Goal: Task Accomplishment & Management: Complete application form

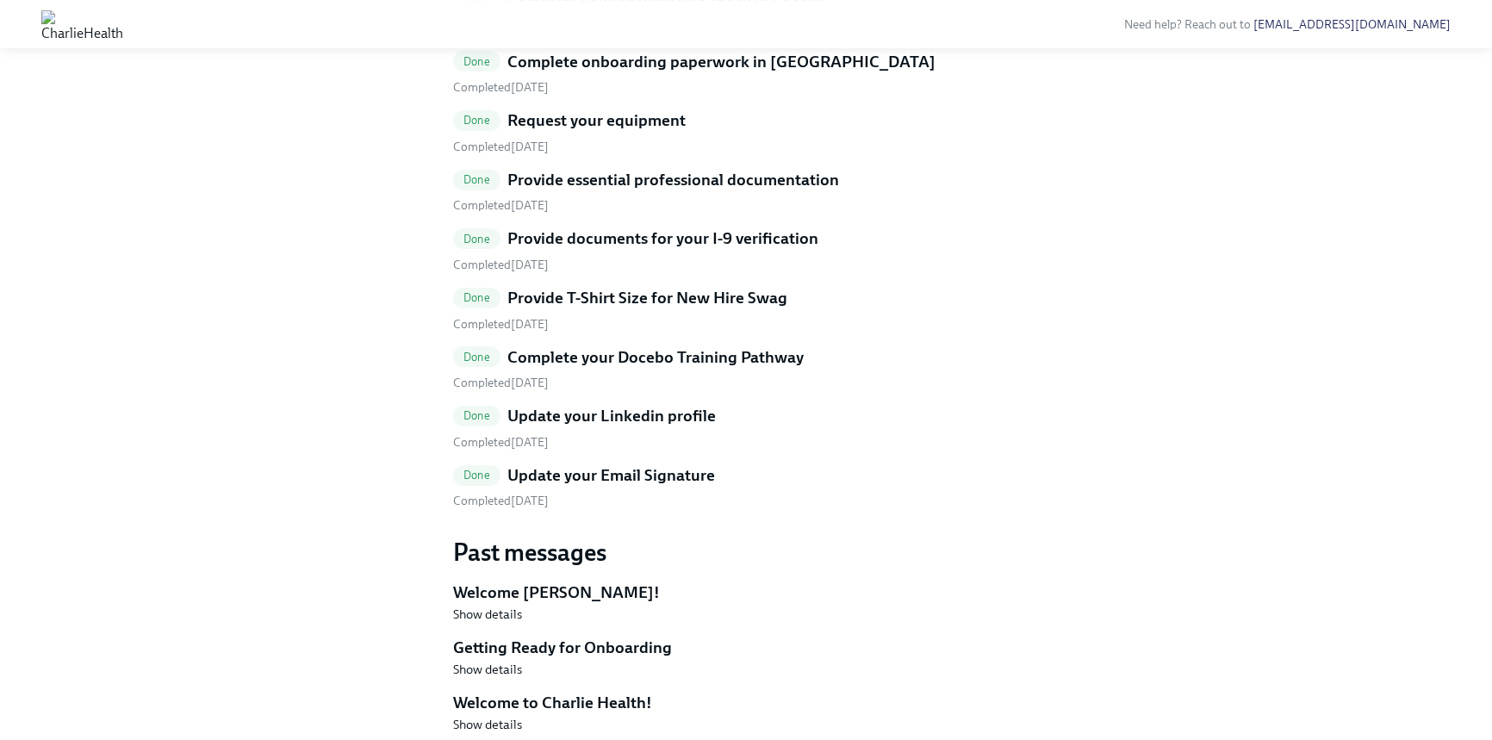
scroll to position [470, 0]
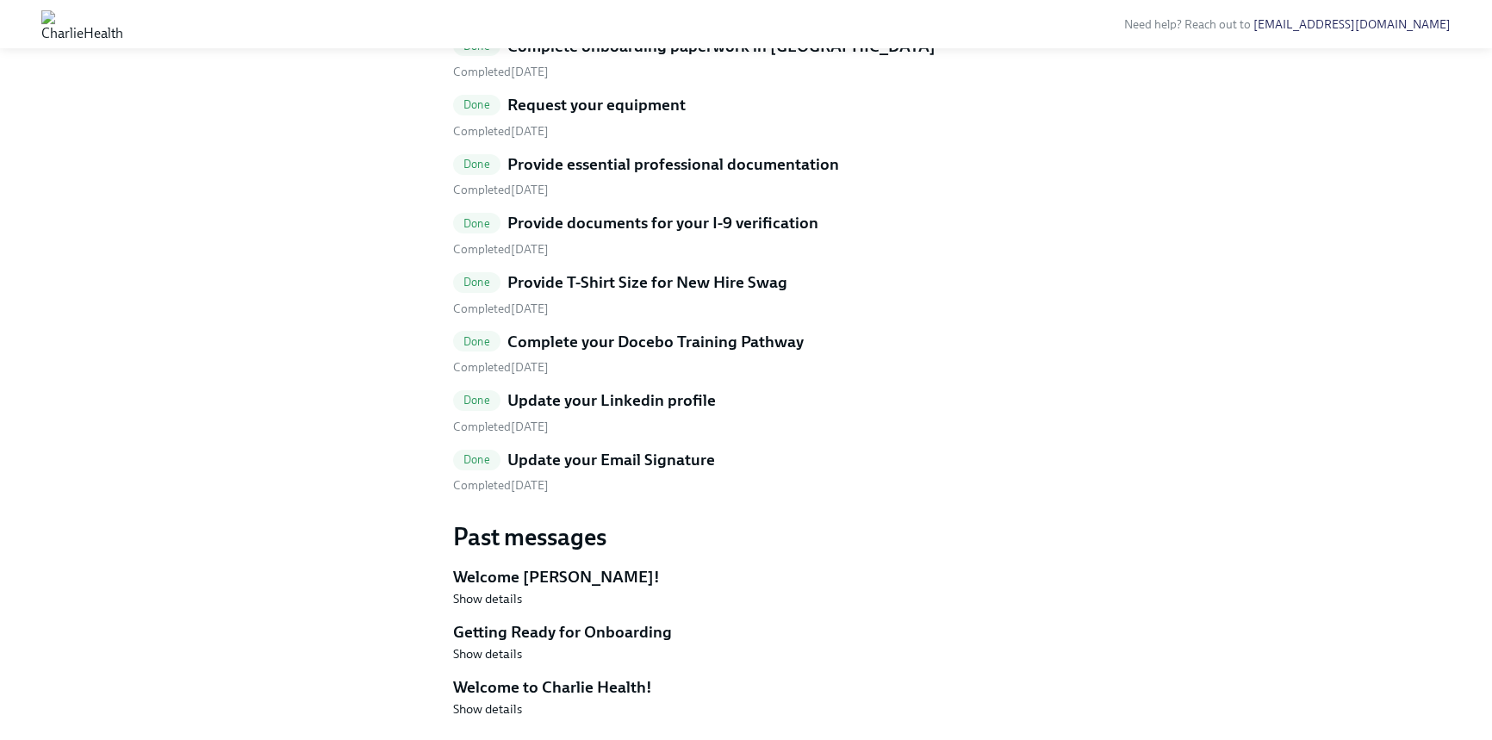
click at [664, 176] on h5 "Provide essential professional documentation" at bounding box center [674, 164] width 332 height 22
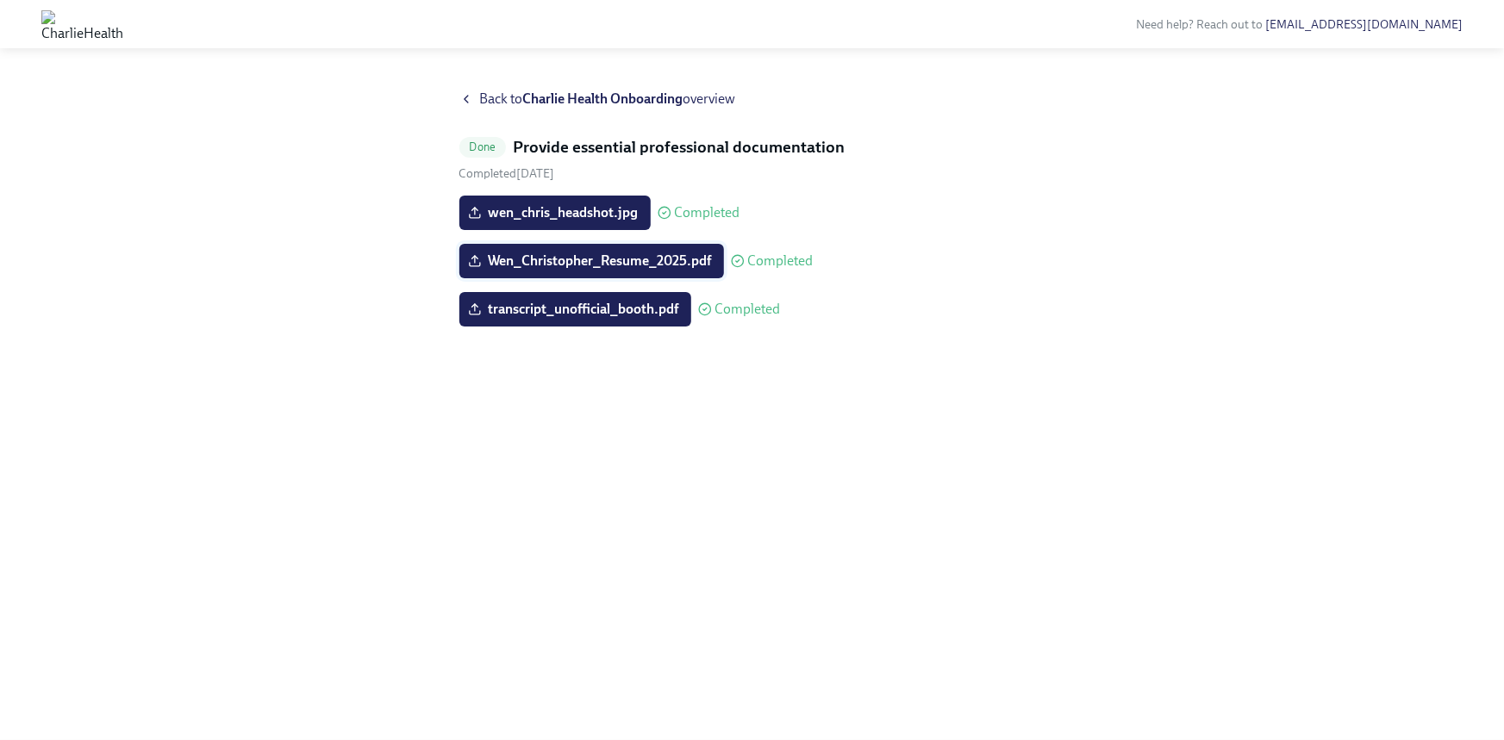
click at [655, 271] on label "Wen_Christopher_Resume_2025.pdf" at bounding box center [591, 261] width 265 height 34
click at [0, 0] on input "Wen_Christopher_Resume_2025.pdf" at bounding box center [0, 0] width 0 height 0
click at [769, 268] on div "Wen_Christopher_Resume_2025.pdf Completed" at bounding box center [636, 261] width 354 height 34
click at [728, 256] on div "Wen_Christopher_Resume_2025.pdf Completed" at bounding box center [636, 261] width 354 height 34
click at [679, 267] on span "Wen_Christopher_Resume_2025.pdf" at bounding box center [591, 260] width 240 height 17
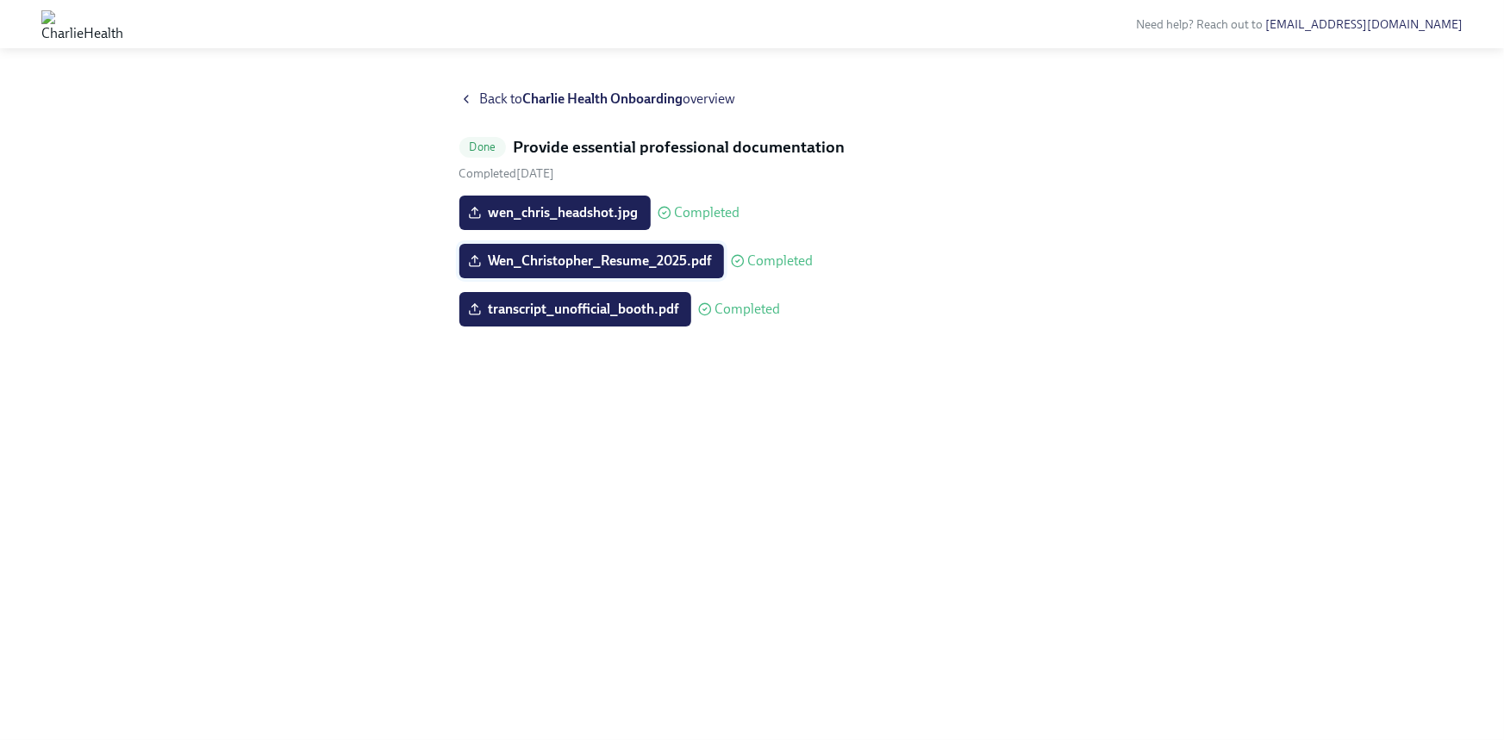
click at [0, 0] on input "Wen_Christopher_Resume_2025.pdf" at bounding box center [0, 0] width 0 height 0
click at [470, 92] on icon at bounding box center [466, 99] width 14 height 14
